Goal: Information Seeking & Learning: Learn about a topic

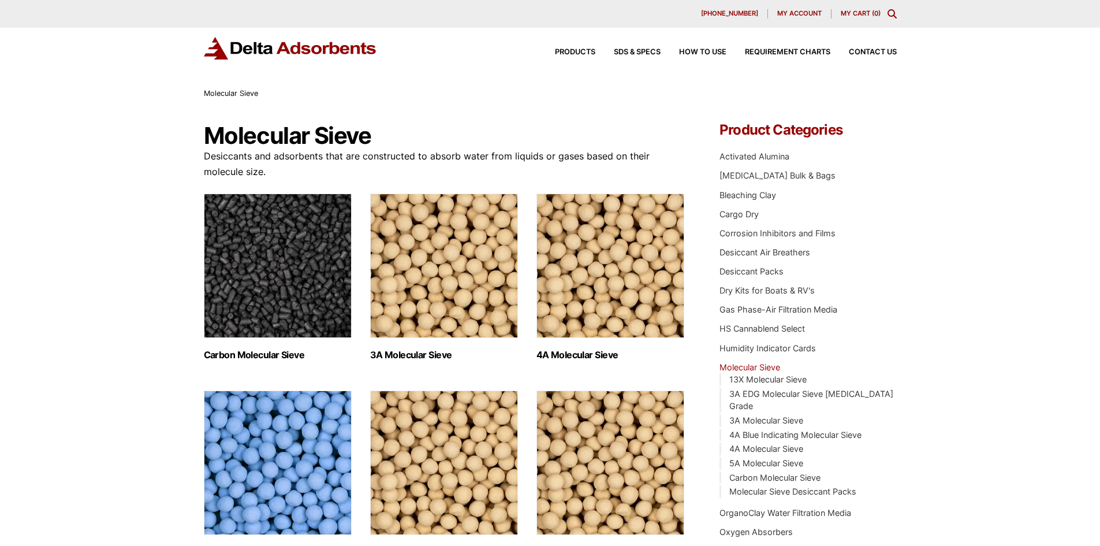
click at [584, 47] on div "Products SDS & SPECS How to Use Requirement Charts Contact Us" at bounding box center [717, 52] width 370 height 17
click at [579, 53] on span "Products" at bounding box center [575, 53] width 40 height 8
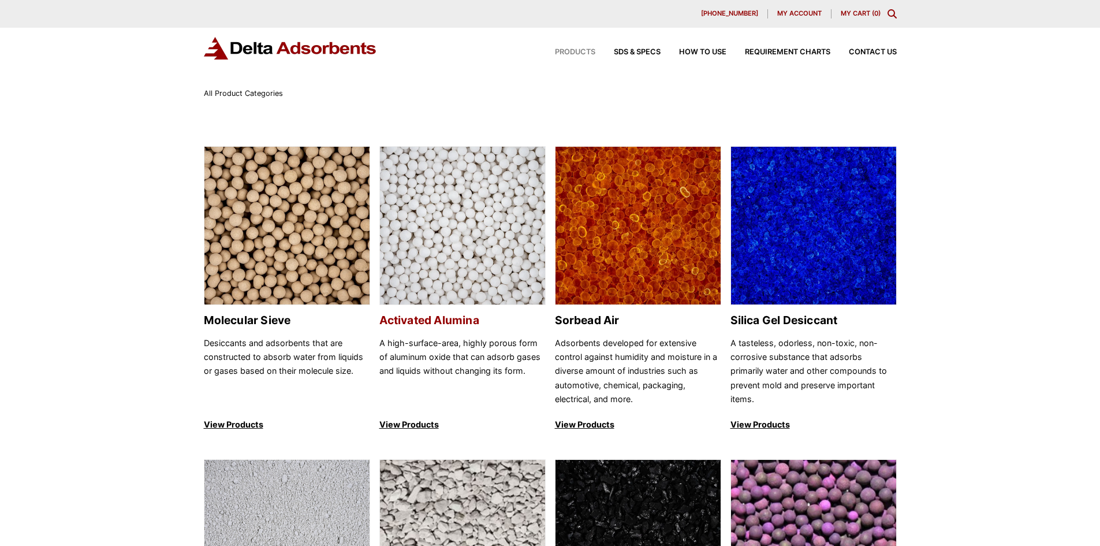
click at [478, 243] on img at bounding box center [462, 226] width 165 height 159
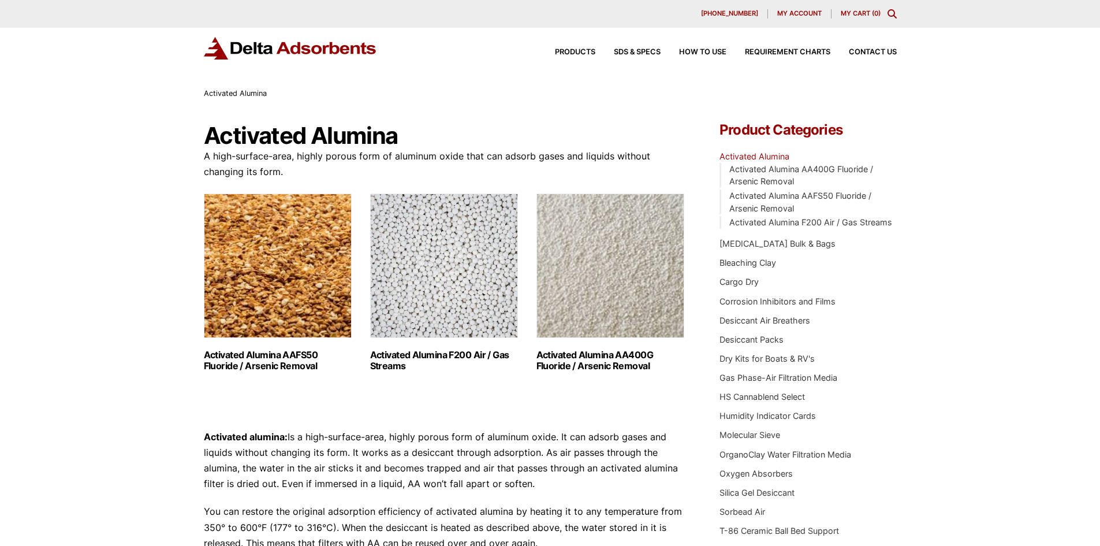
click at [303, 291] on img "Visit product category Activated Alumina AAFS50 Fluoride / Arsenic Removal" at bounding box center [278, 265] width 148 height 144
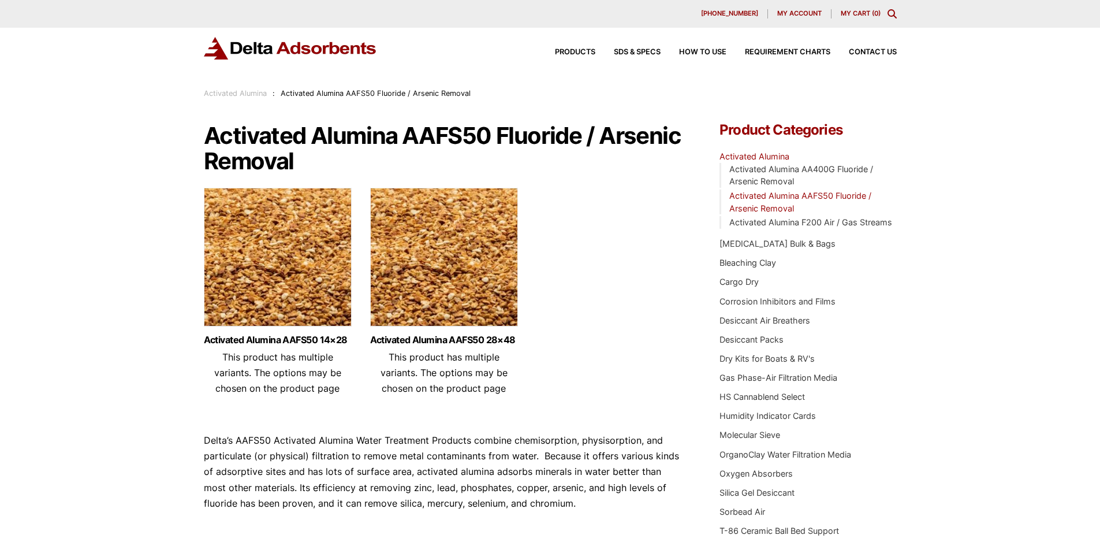
click at [475, 292] on img at bounding box center [444, 260] width 148 height 144
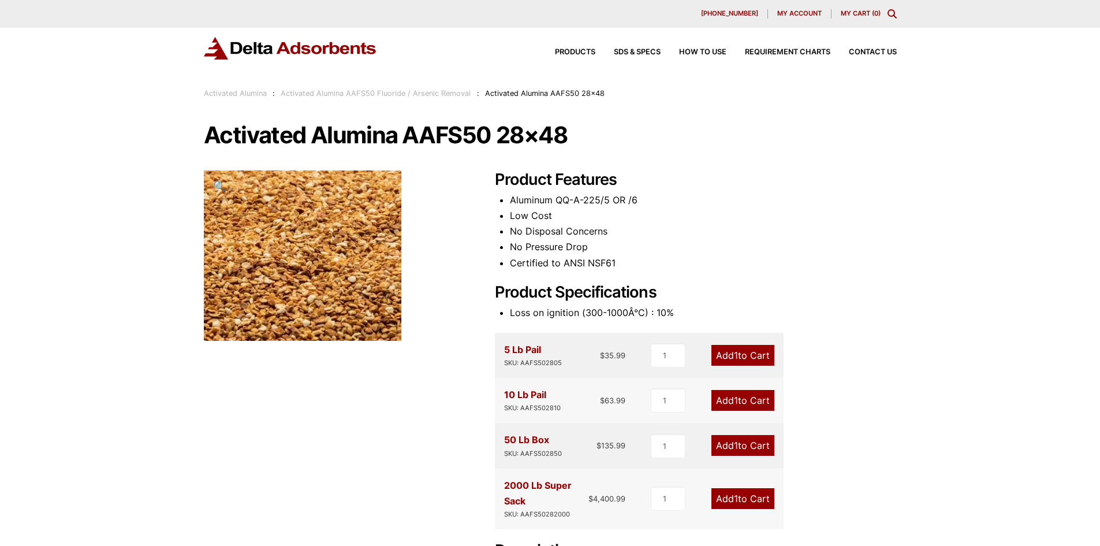
click at [565, 48] on div "Products SDS & SPECS How to Use Requirement Charts Contact Us" at bounding box center [717, 52] width 370 height 17
click at [566, 49] on span "Products" at bounding box center [575, 53] width 40 height 8
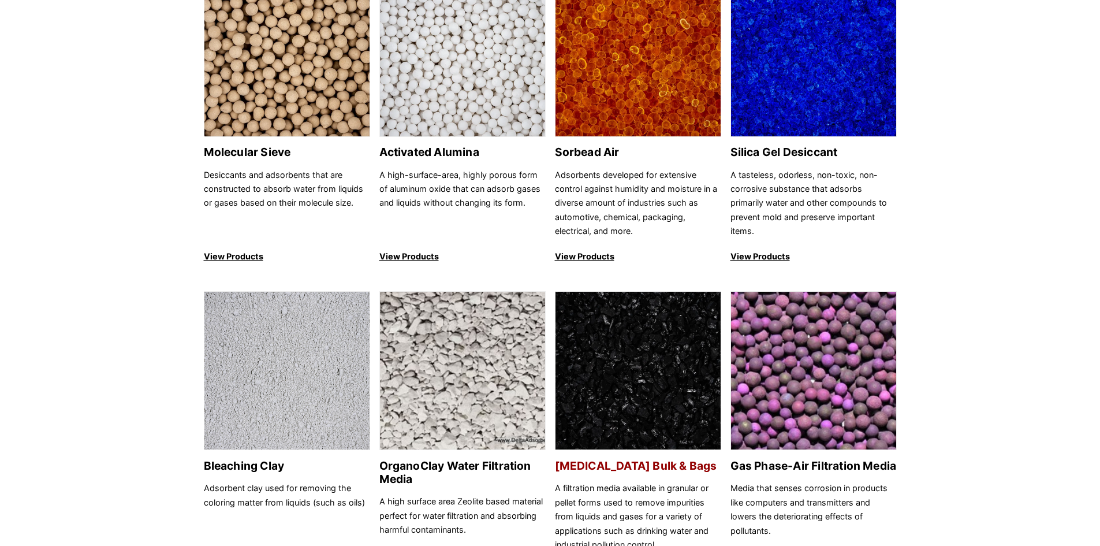
scroll to position [231, 0]
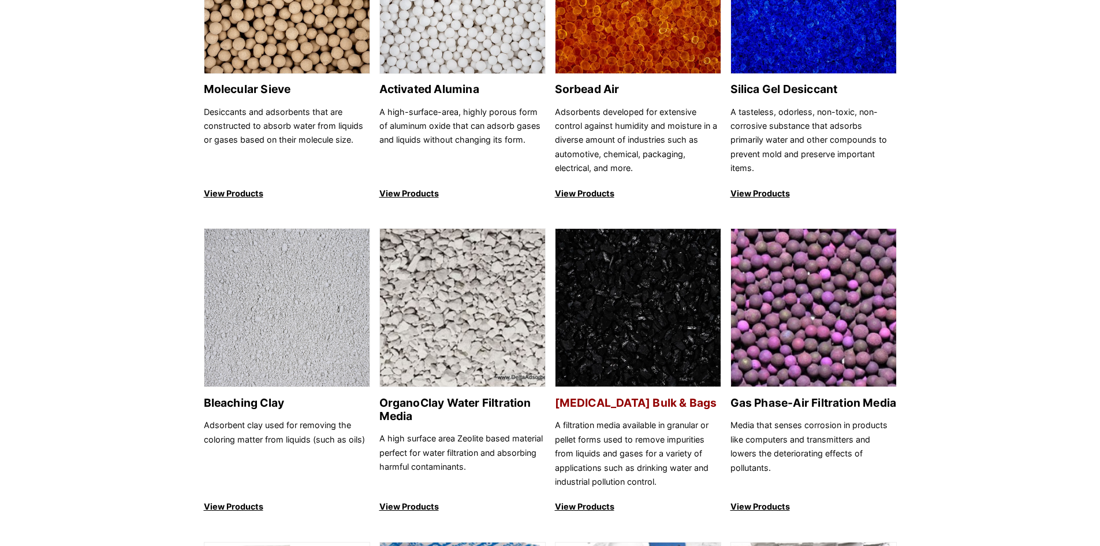
click at [633, 404] on h2 "[MEDICAL_DATA] Bulk & Bags" at bounding box center [638, 402] width 166 height 13
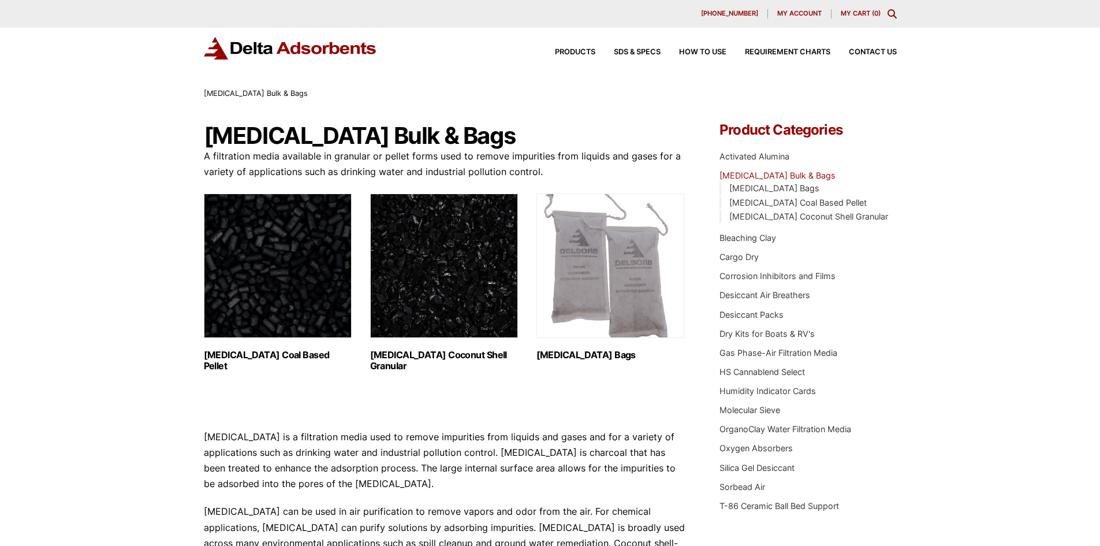
click at [455, 271] on img "Visit product category Activated Carbon Coconut Shell Granular" at bounding box center [444, 265] width 148 height 144
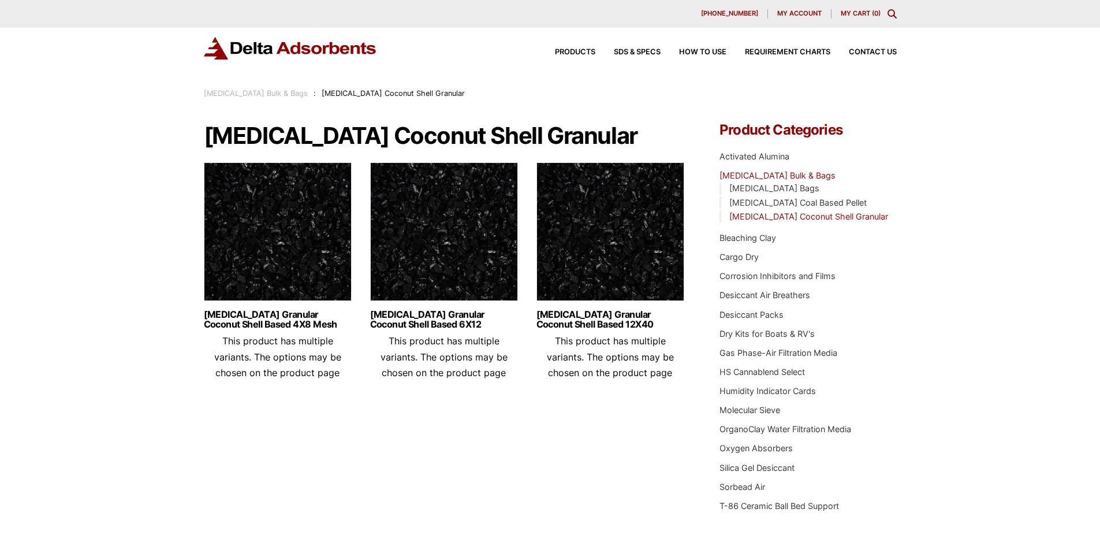
click at [628, 259] on img at bounding box center [610, 234] width 148 height 144
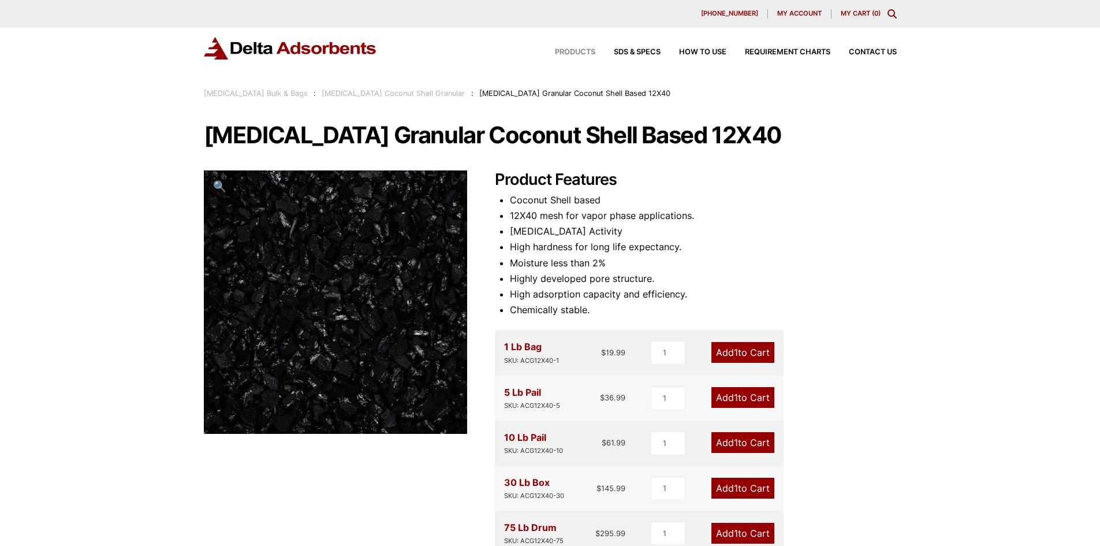
click at [568, 53] on span "Products" at bounding box center [575, 53] width 40 height 8
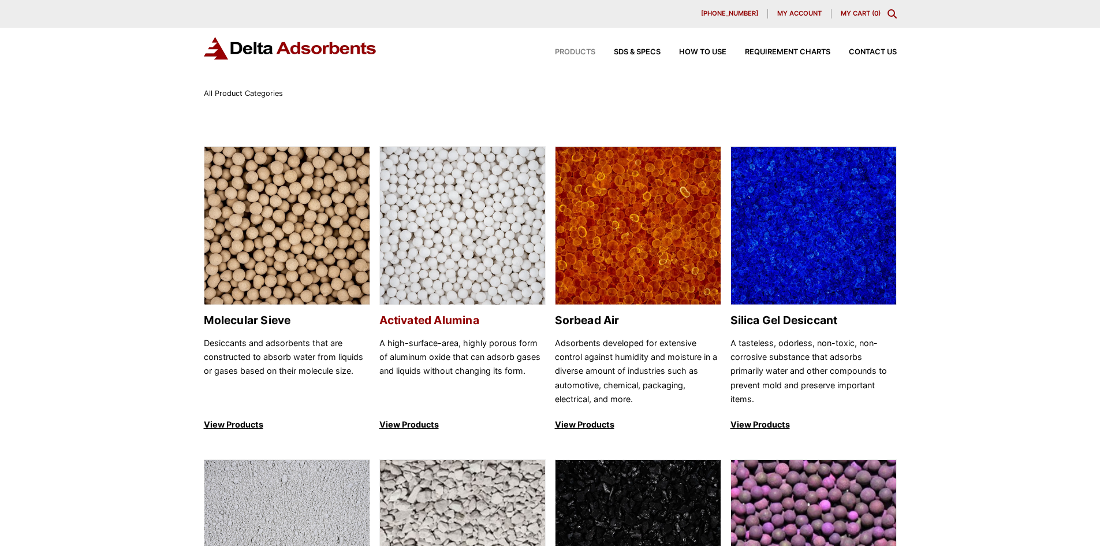
click at [447, 212] on img at bounding box center [462, 226] width 165 height 159
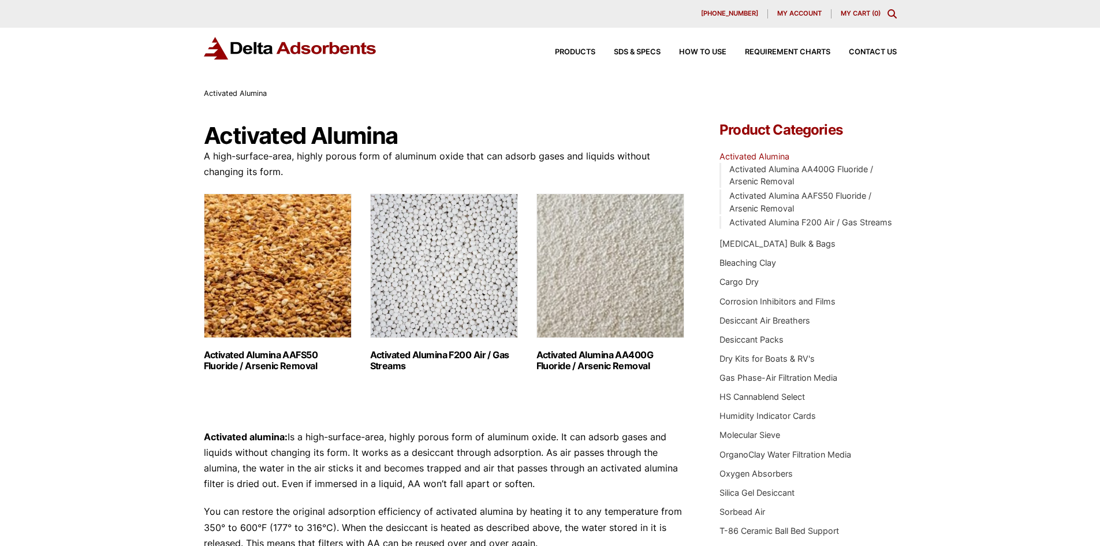
click at [308, 294] on img "Visit product category Activated Alumina AAFS50 Fluoride / Arsenic Removal" at bounding box center [278, 265] width 148 height 144
